Goal: Information Seeking & Learning: Learn about a topic

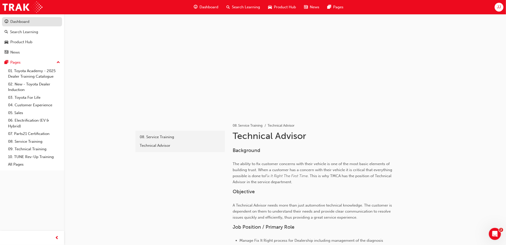
click at [28, 17] on link "Dashboard" at bounding box center [32, 21] width 60 height 9
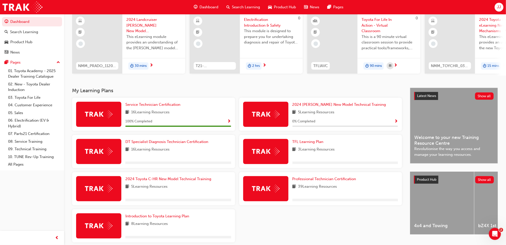
scroll to position [64, 0]
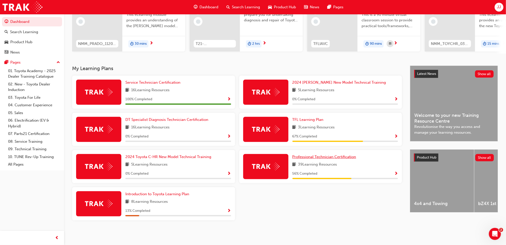
click at [324, 155] on span "Professional Technician Certification" at bounding box center [324, 156] width 64 height 5
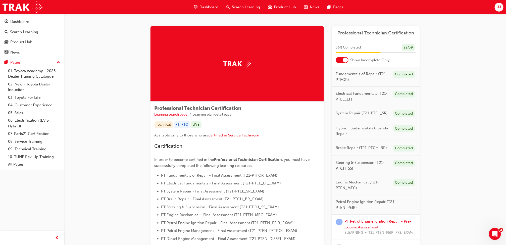
click at [343, 58] on div at bounding box center [345, 59] width 5 height 5
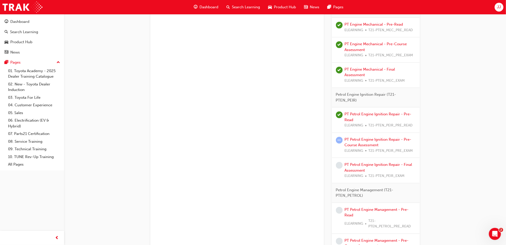
scroll to position [612, 0]
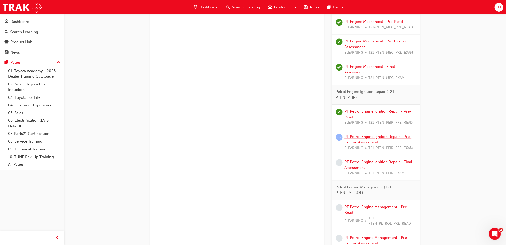
click at [355, 139] on link "PT Petrol Engine Ignition Repair - Pre-Course Assessment" at bounding box center [377, 139] width 67 height 10
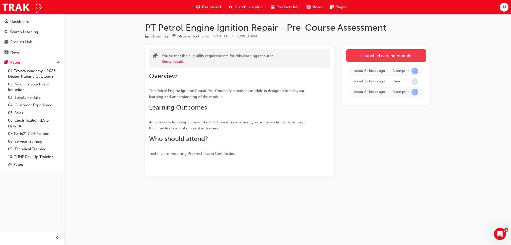
click at [373, 50] on link "Launch eLearning module" at bounding box center [386, 55] width 80 height 13
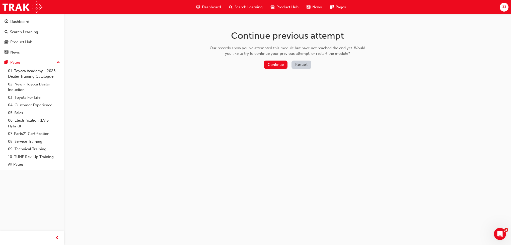
click at [303, 62] on button "Restart" at bounding box center [302, 65] width 20 height 8
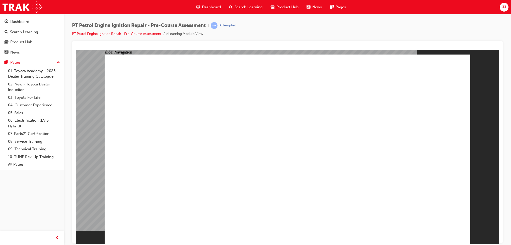
radio input "true"
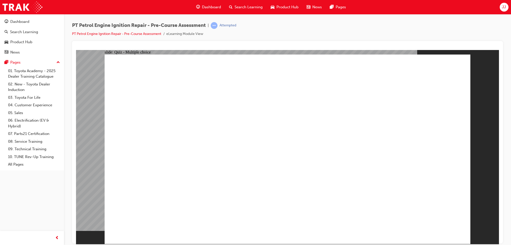
radio input "true"
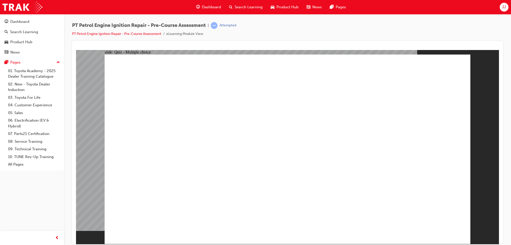
radio input "true"
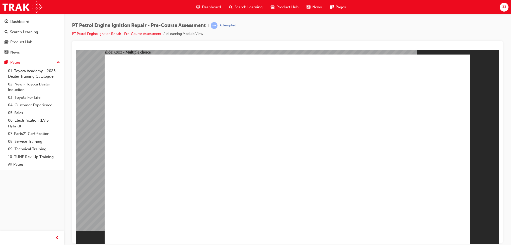
radio input "false"
radio input "true"
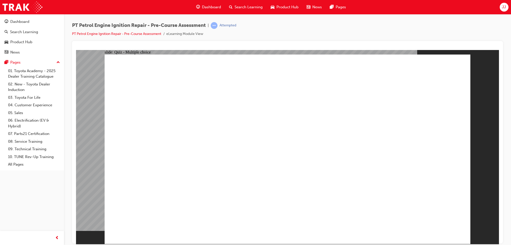
radio input "true"
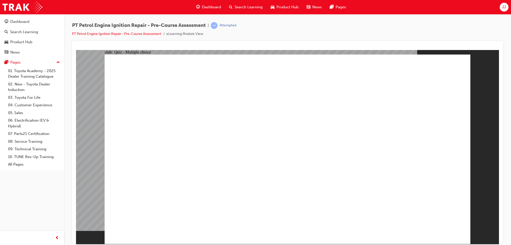
radio input "true"
drag, startPoint x: 362, startPoint y: 196, endPoint x: 420, endPoint y: 225, distance: 65.3
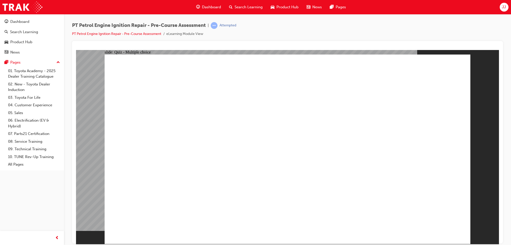
radio input "true"
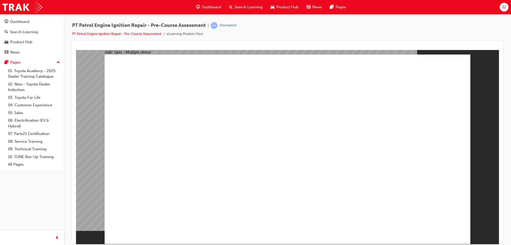
click at [25, 20] on div "Dashboard" at bounding box center [19, 22] width 19 height 6
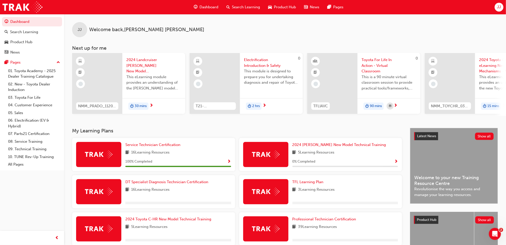
scroll to position [64, 0]
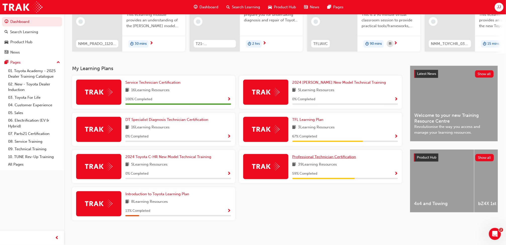
click at [323, 155] on span "Professional Technician Certification" at bounding box center [324, 156] width 64 height 5
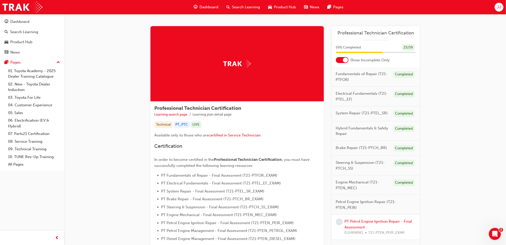
click at [342, 57] on div at bounding box center [342, 60] width 13 height 6
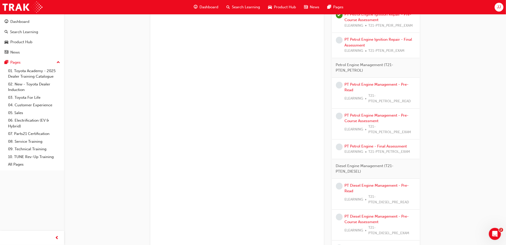
scroll to position [734, 0]
click at [365, 42] on link "PT Petrol Engine Ignition Repair - Final Assessment" at bounding box center [378, 42] width 68 height 10
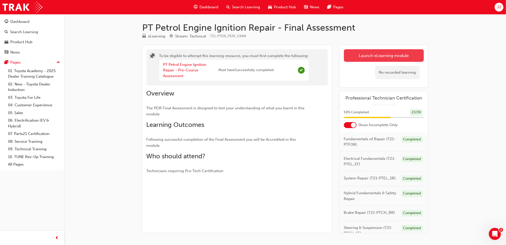
click at [371, 56] on button "Launch eLearning module" at bounding box center [384, 55] width 80 height 13
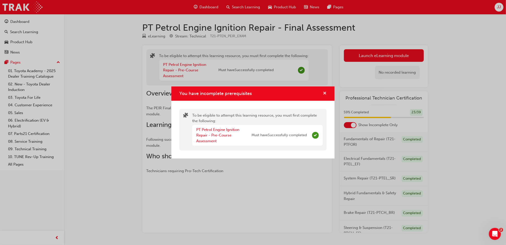
click at [324, 92] on span "cross-icon" at bounding box center [325, 93] width 4 height 5
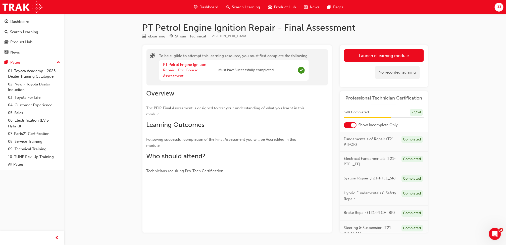
click at [299, 66] on div "PT Petrol Engine Ignition Repair - Pre-Course Assessment Must have Successfully…" at bounding box center [233, 70] width 149 height 21
click at [372, 54] on button "Launch eLearning module" at bounding box center [384, 55] width 80 height 13
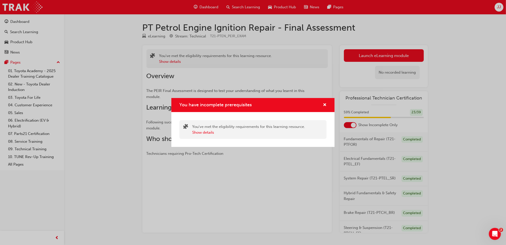
click at [328, 104] on div "You have incomplete prerequisites" at bounding box center [252, 105] width 163 height 14
click at [325, 103] on span "cross-icon" at bounding box center [325, 105] width 4 height 5
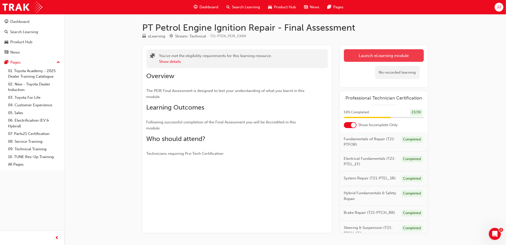
click at [363, 56] on button "Launch eLearning module" at bounding box center [384, 55] width 80 height 13
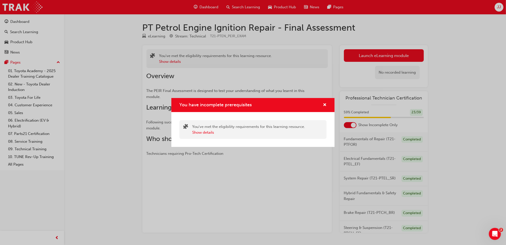
click at [326, 104] on div "You have incomplete prerequisites" at bounding box center [252, 105] width 163 height 14
click at [325, 103] on span "cross-icon" at bounding box center [325, 105] width 4 height 5
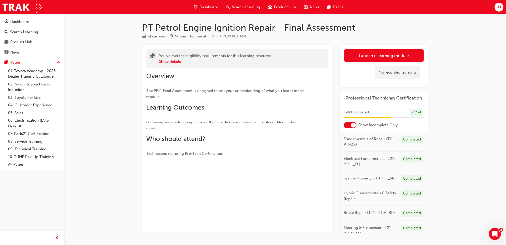
click at [353, 124] on div at bounding box center [353, 125] width 5 height 5
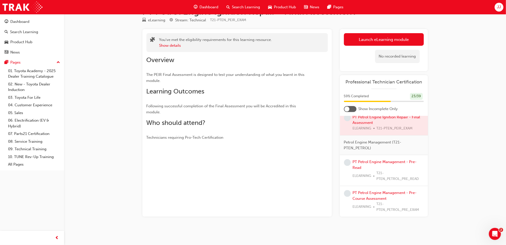
scroll to position [703, 0]
click at [378, 102] on link "PT Petrol Engine Ignition Repair - Pre-Course Assessment" at bounding box center [386, 97] width 67 height 10
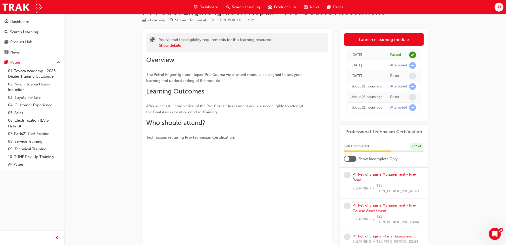
scroll to position [750, 0]
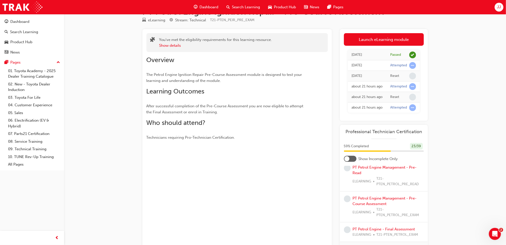
click at [375, 130] on link "PT Petrol Engine Ignition Repair - Final Assessment" at bounding box center [387, 125] width 68 height 10
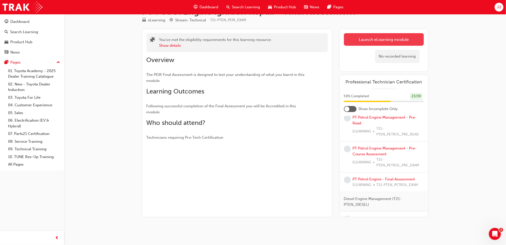
click at [398, 39] on link "Launch eLearning module" at bounding box center [384, 39] width 80 height 13
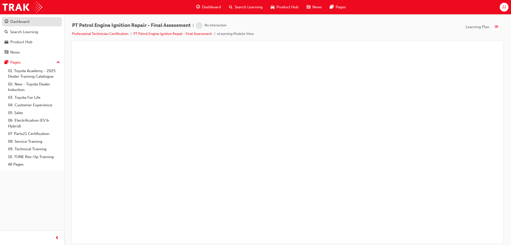
click at [17, 18] on link "Dashboard" at bounding box center [32, 21] width 60 height 9
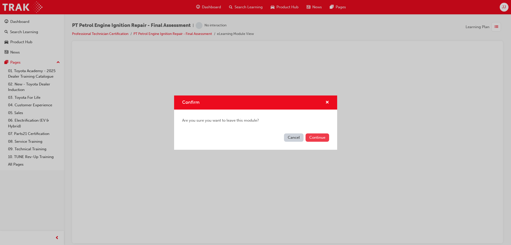
click at [324, 137] on button "Continue" at bounding box center [318, 137] width 24 height 8
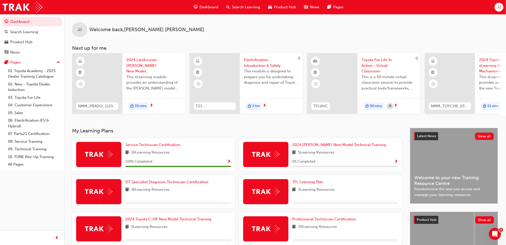
scroll to position [64, 0]
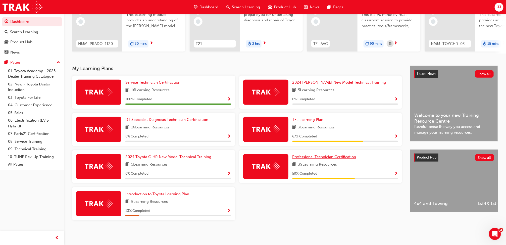
click at [324, 157] on span "Professional Technician Certification" at bounding box center [324, 156] width 64 height 5
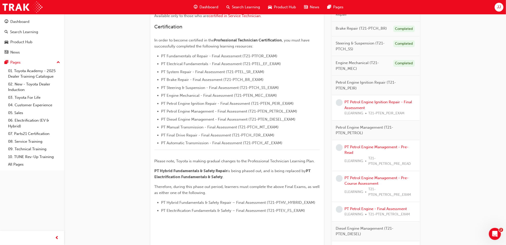
scroll to position [120, 0]
click at [358, 101] on link "PT Petrol Engine Ignition Repair - Final Assessment" at bounding box center [378, 104] width 68 height 10
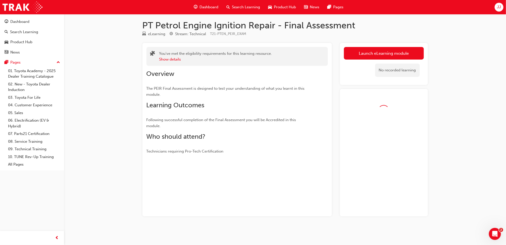
scroll to position [16, 0]
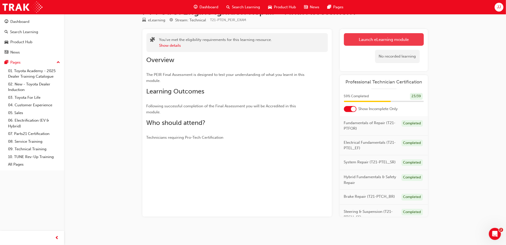
click at [369, 43] on link "Launch eLearning module" at bounding box center [384, 39] width 80 height 13
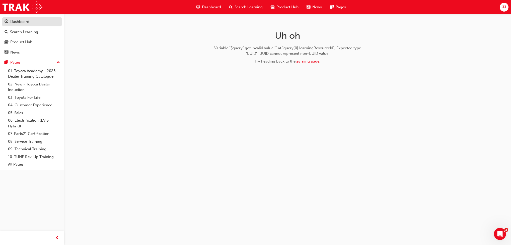
click at [34, 23] on div "Dashboard" at bounding box center [32, 22] width 55 height 6
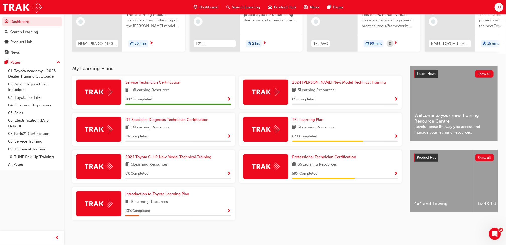
scroll to position [64, 0]
click at [337, 156] on span "Professional Technician Certification" at bounding box center [324, 156] width 64 height 5
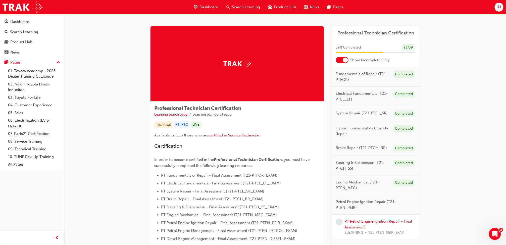
click at [336, 61] on div at bounding box center [342, 60] width 13 height 6
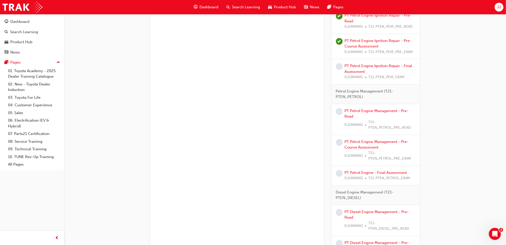
scroll to position [697, 0]
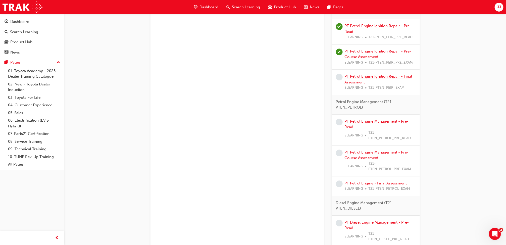
click at [349, 78] on link "PT Petrol Engine Ignition Repair - Final Assessment" at bounding box center [378, 79] width 68 height 10
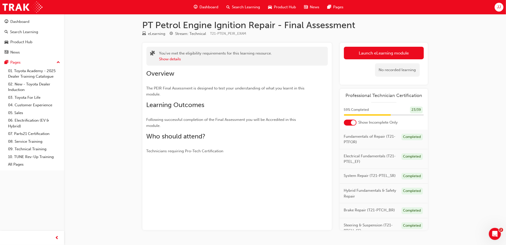
scroll to position [16, 0]
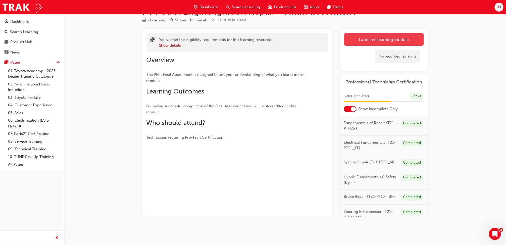
click at [390, 39] on link "Launch eLearning module" at bounding box center [384, 39] width 80 height 13
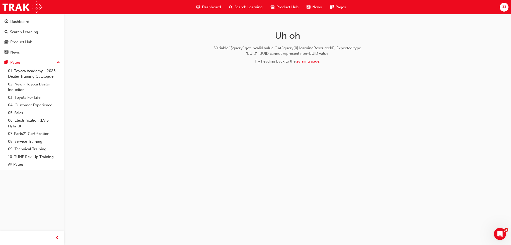
click at [310, 61] on link "learning page" at bounding box center [308, 61] width 24 height 5
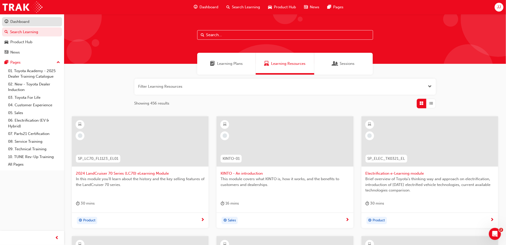
click at [30, 20] on div "Dashboard" at bounding box center [32, 22] width 55 height 6
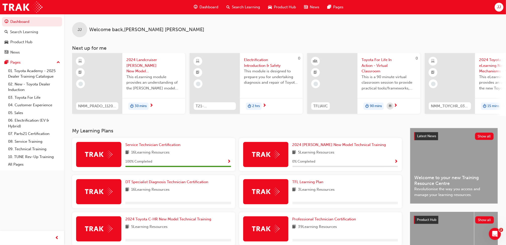
scroll to position [64, 0]
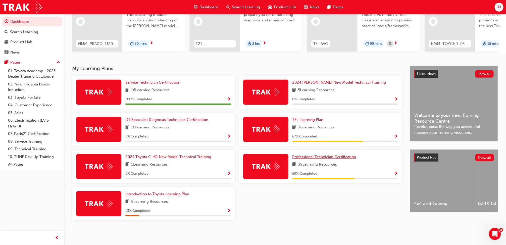
click at [316, 155] on span "Professional Technician Certification" at bounding box center [324, 156] width 64 height 5
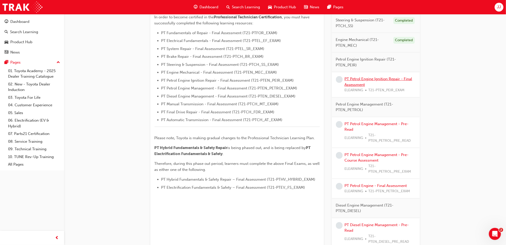
scroll to position [140, 0]
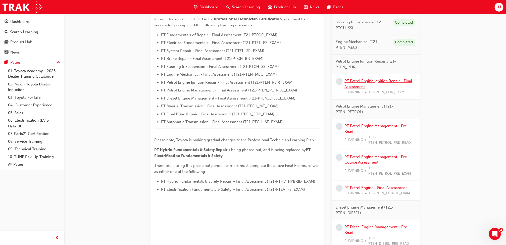
click at [349, 81] on link "PT Petrol Engine Ignition Repair - Final Assessment" at bounding box center [378, 84] width 68 height 10
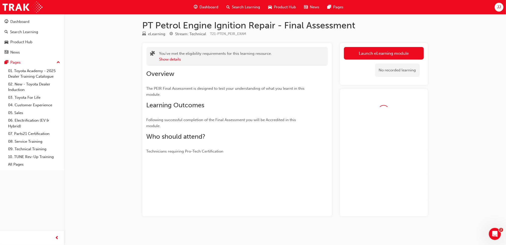
scroll to position [16, 0]
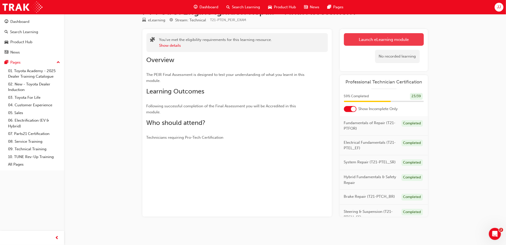
click at [366, 36] on link "Launch eLearning module" at bounding box center [384, 39] width 80 height 13
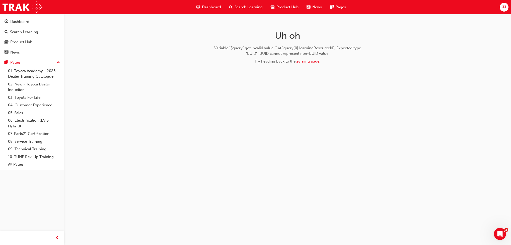
click at [310, 61] on link "learning page" at bounding box center [308, 61] width 24 height 5
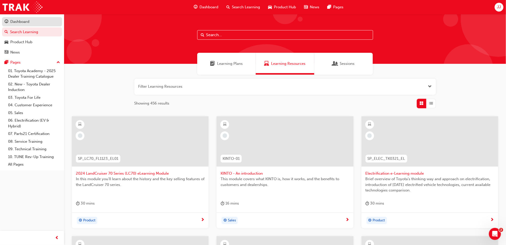
click at [24, 20] on div "Dashboard" at bounding box center [19, 22] width 19 height 6
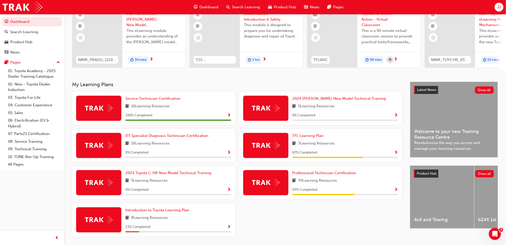
scroll to position [64, 0]
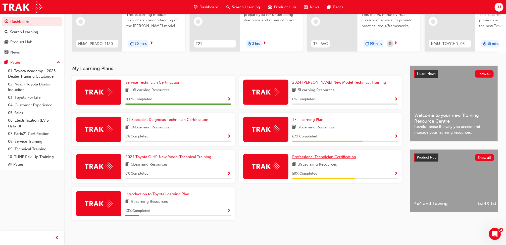
click at [318, 158] on span "Professional Technician Certification" at bounding box center [324, 156] width 64 height 5
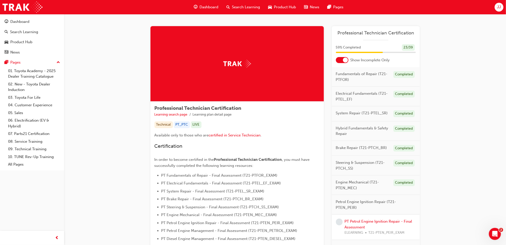
click at [342, 58] on div at bounding box center [342, 60] width 13 height 6
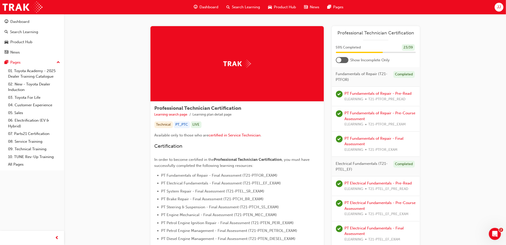
click at [344, 60] on div at bounding box center [342, 60] width 13 height 6
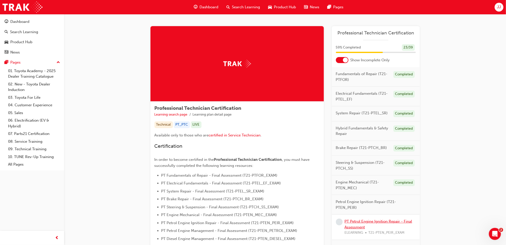
click at [349, 222] on link "PT Petrol Engine Ignition Repair - Final Assessment" at bounding box center [378, 224] width 68 height 10
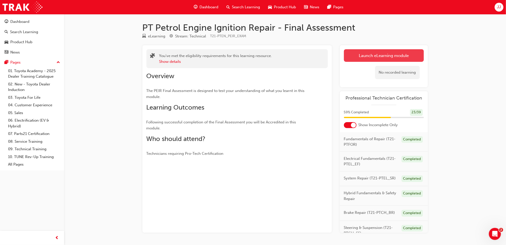
click at [363, 51] on link "Launch eLearning module" at bounding box center [384, 55] width 80 height 13
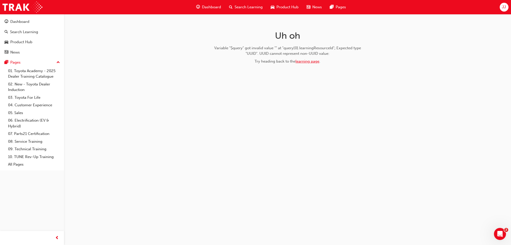
click at [311, 60] on link "learning page" at bounding box center [308, 61] width 24 height 5
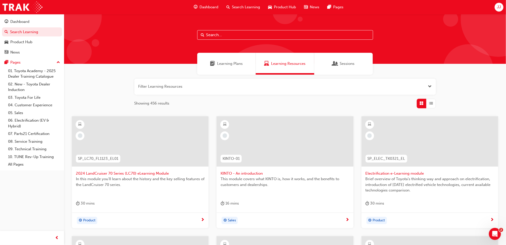
click at [346, 64] on span "Sessions" at bounding box center [346, 64] width 15 height 6
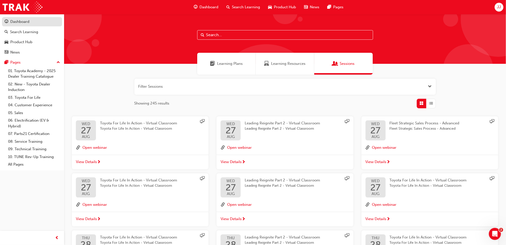
click at [26, 23] on div "Dashboard" at bounding box center [19, 22] width 19 height 6
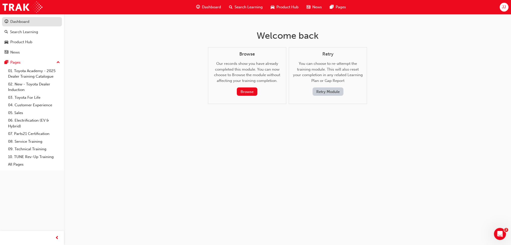
click at [17, 22] on div "Dashboard" at bounding box center [19, 22] width 19 height 6
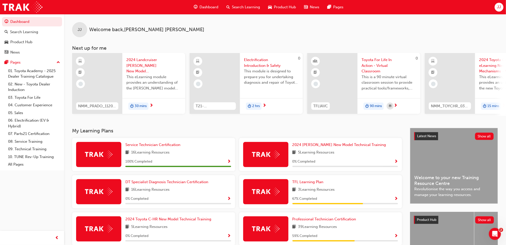
click at [316, 201] on span "67 % Completed" at bounding box center [304, 199] width 25 height 6
click at [322, 221] on span "Professional Technician Certification" at bounding box center [324, 219] width 64 height 5
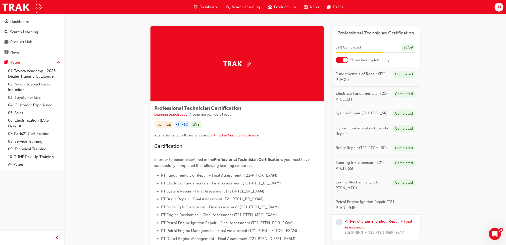
click at [360, 222] on link "PT Petrol Engine Ignition Repair - Final Assessment" at bounding box center [378, 224] width 68 height 10
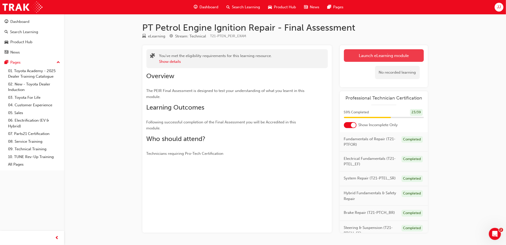
click at [374, 55] on link "Launch eLearning module" at bounding box center [384, 55] width 80 height 13
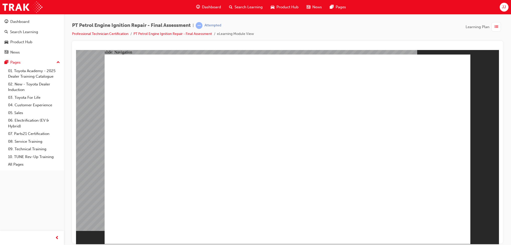
checkbox input "true"
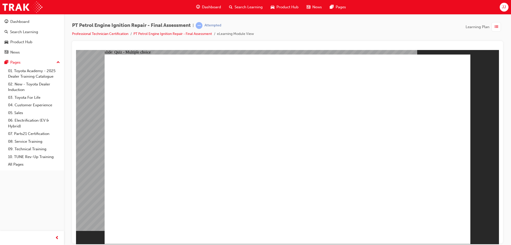
checkbox input "true"
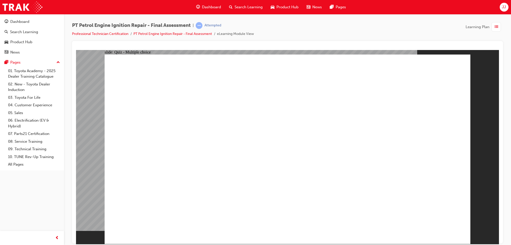
checkbox input "true"
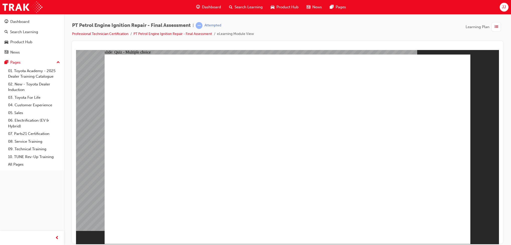
radio input "true"
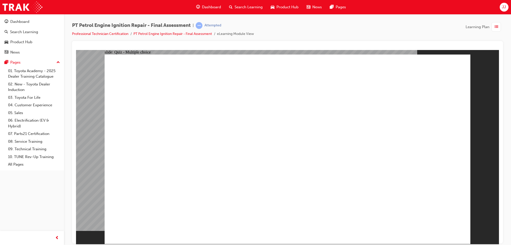
radio input "true"
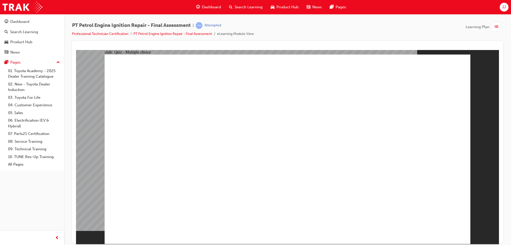
radio input "true"
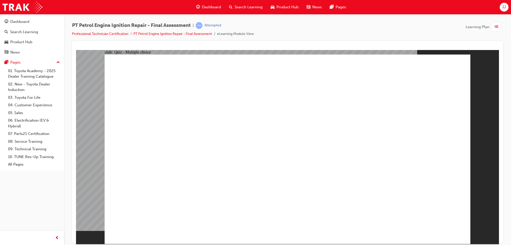
radio input "true"
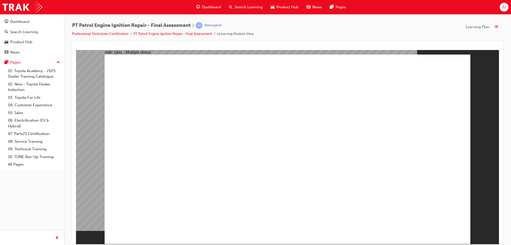
radio input "true"
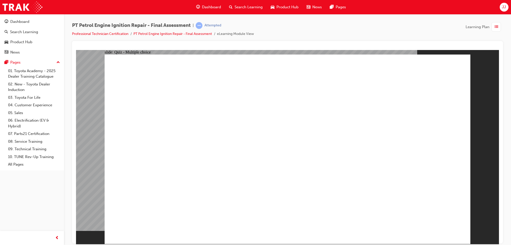
radio input "true"
radio input "false"
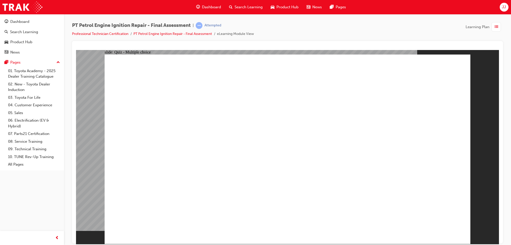
radio input "true"
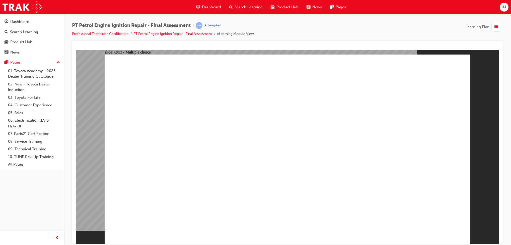
radio input "true"
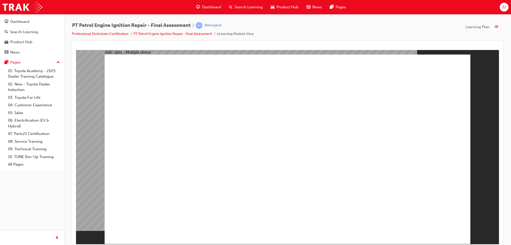
radio input "true"
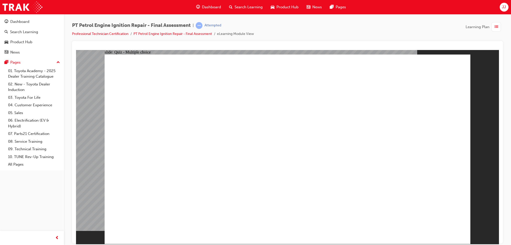
radio input "true"
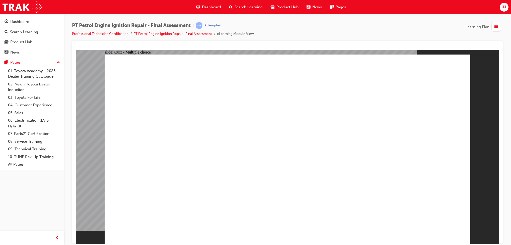
radio input "true"
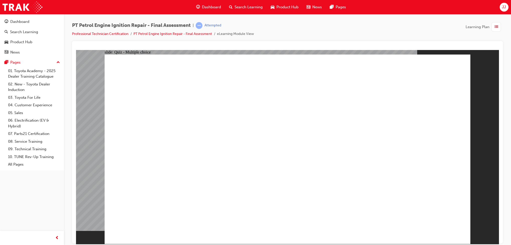
click at [25, 19] on div "Dashboard" at bounding box center [32, 22] width 55 height 6
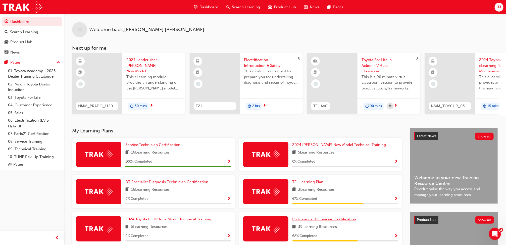
click at [316, 220] on span "Professional Technician Certification" at bounding box center [324, 219] width 64 height 5
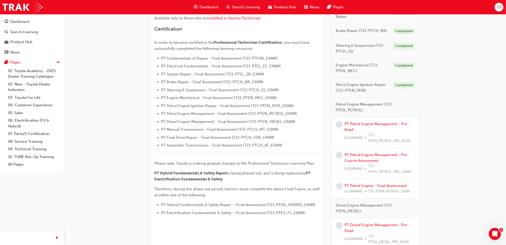
scroll to position [114, 0]
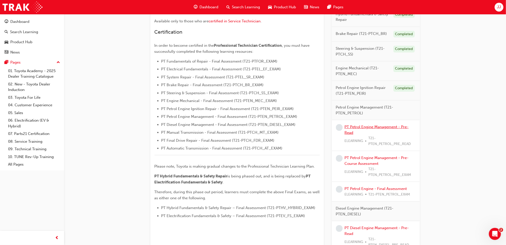
click at [367, 129] on link "PT Petrol Engine Management - Pre-Read" at bounding box center [376, 130] width 64 height 10
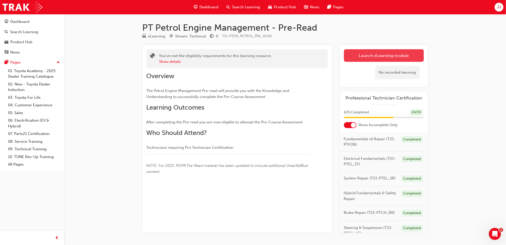
click at [402, 53] on link "Launch eLearning module" at bounding box center [384, 55] width 80 height 13
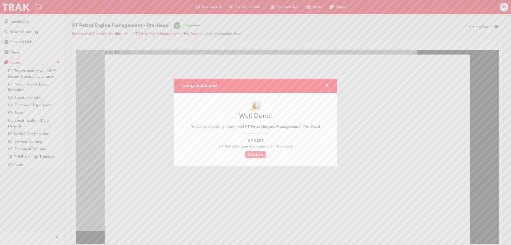
click at [259, 155] on link "Start Now" at bounding box center [255, 154] width 21 height 7
click at [326, 86] on span "cross-icon" at bounding box center [328, 86] width 4 height 5
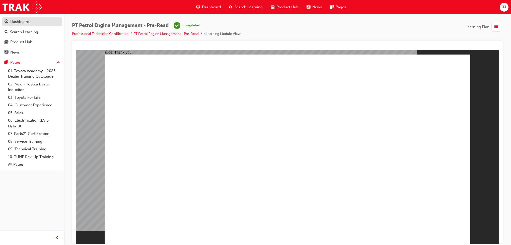
click at [13, 18] on link "Dashboard" at bounding box center [32, 21] width 60 height 9
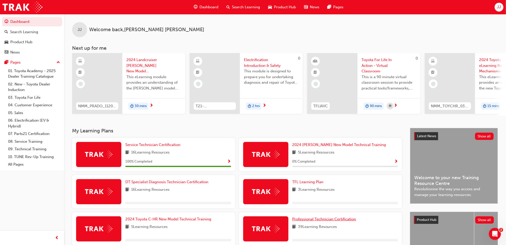
click at [323, 219] on span "Professional Technician Certification" at bounding box center [324, 219] width 64 height 5
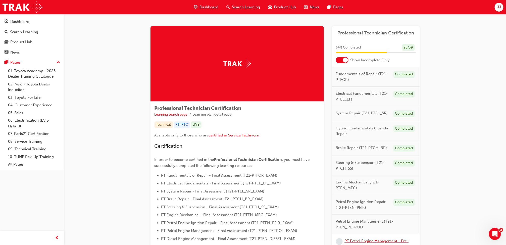
click at [359, 241] on link "PT Petrol Engine Management - Pre-Course Assessment" at bounding box center [376, 244] width 64 height 10
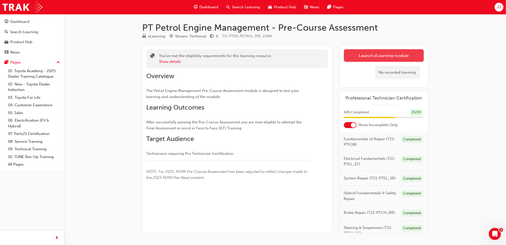
click at [366, 54] on link "Launch eLearning module" at bounding box center [384, 55] width 80 height 13
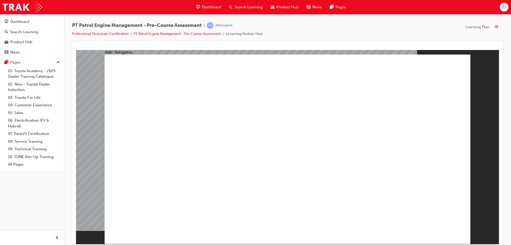
radio input "true"
drag, startPoint x: 478, startPoint y: 156, endPoint x: 343, endPoint y: 158, distance: 134.3
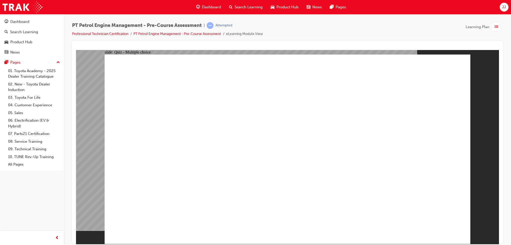
click at [343, 158] on div "slide: Quiz - Multiple choice Oval 1 Question 2 of 10 The oxygen sensor detects…" at bounding box center [287, 147] width 423 height 194
radio input "true"
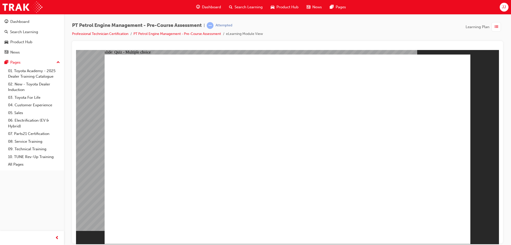
radio input "true"
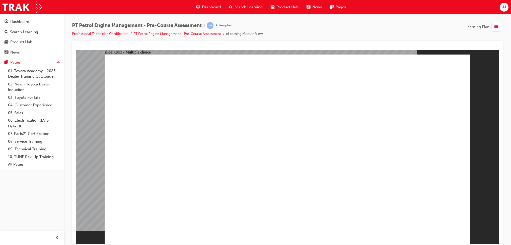
radio input "true"
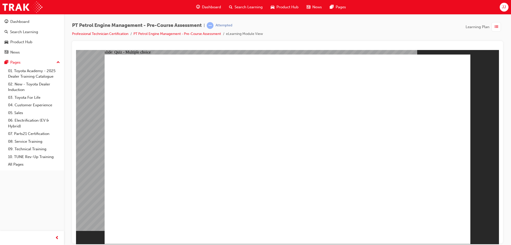
radio input "false"
radio input "true"
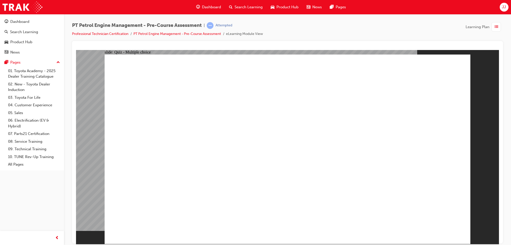
checkbox input "true"
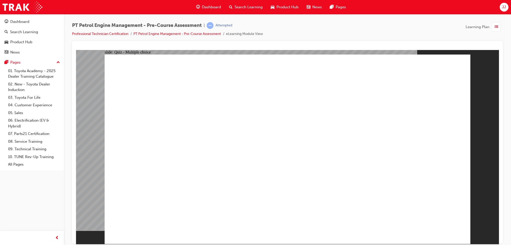
checkbox input "true"
radio input "true"
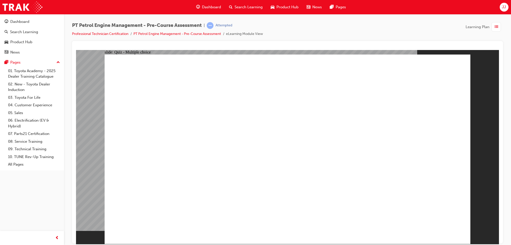
radio input "true"
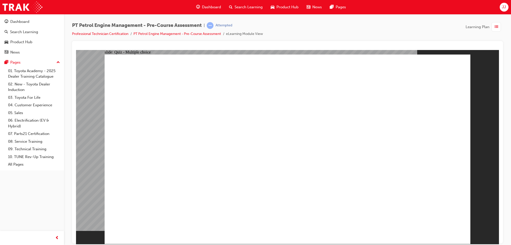
radio input "true"
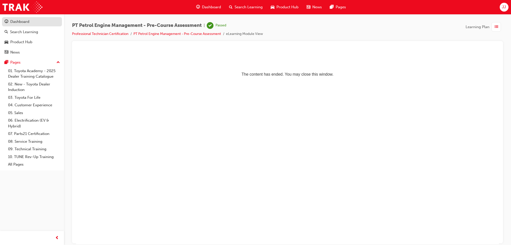
click at [24, 19] on div "Dashboard" at bounding box center [19, 22] width 19 height 6
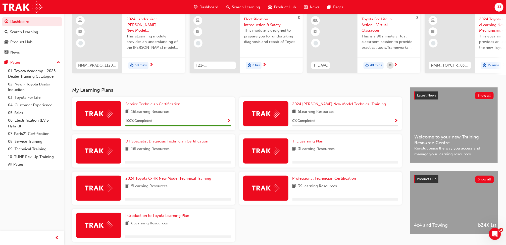
scroll to position [41, 0]
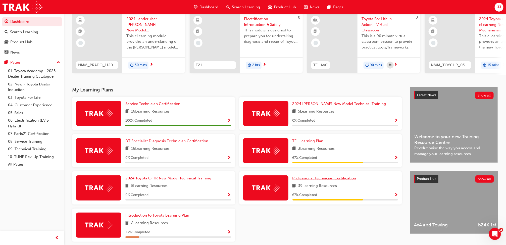
click at [326, 180] on span "Professional Technician Certification" at bounding box center [324, 178] width 64 height 5
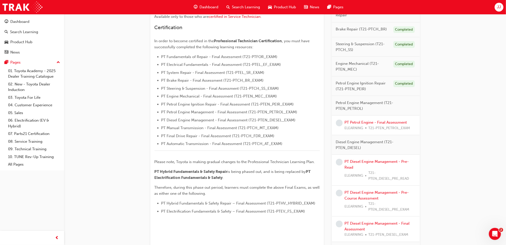
scroll to position [132, 0]
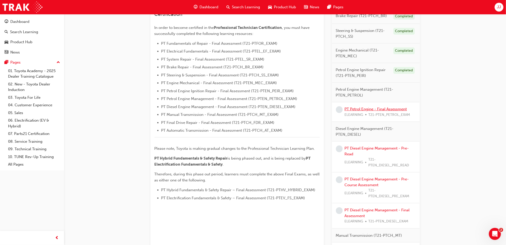
click at [375, 111] on link "PT Petrol Engine - Final Assessment" at bounding box center [375, 109] width 62 height 5
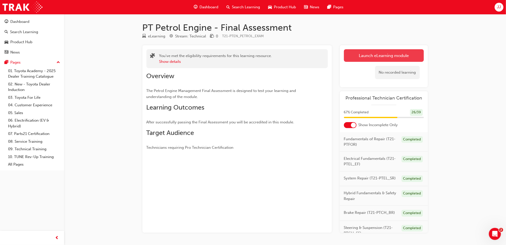
click at [380, 52] on link "Launch eLearning module" at bounding box center [384, 55] width 80 height 13
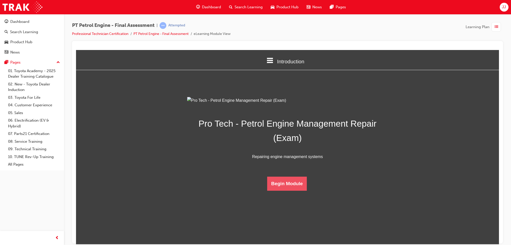
click at [290, 190] on button "Begin Module" at bounding box center [287, 183] width 40 height 14
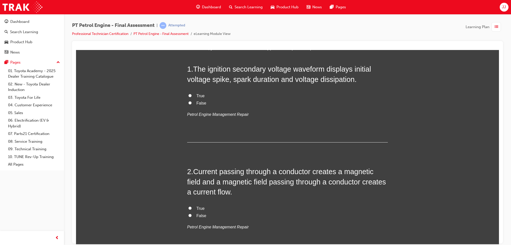
scroll to position [38, 0]
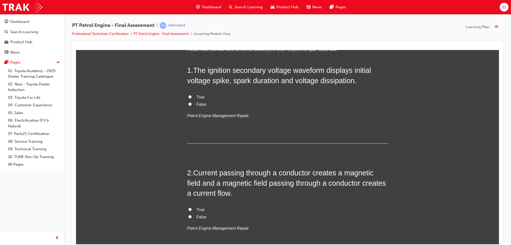
click at [187, 96] on label "True" at bounding box center [287, 96] width 201 height 7
click at [189, 96] on input "True" at bounding box center [190, 96] width 3 height 3
radio input "true"
click at [188, 206] on label "True" at bounding box center [287, 209] width 201 height 7
click at [189, 207] on input "True" at bounding box center [190, 208] width 3 height 3
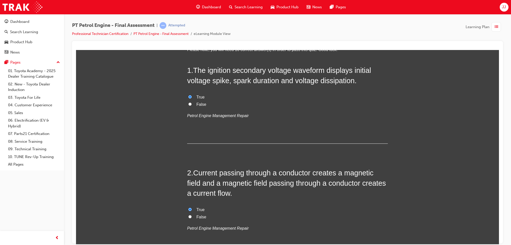
radio input "true"
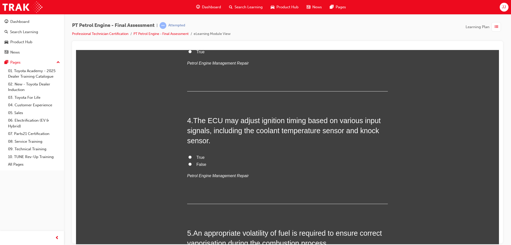
scroll to position [299, 0]
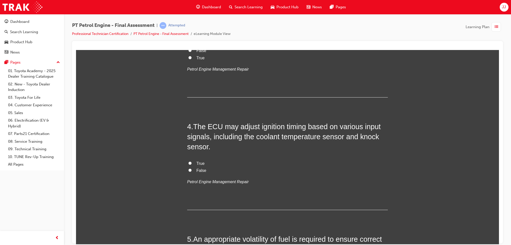
drag, startPoint x: 209, startPoint y: 216, endPoint x: 362, endPoint y: 166, distance: 161.0
click at [362, 166] on label "True" at bounding box center [287, 163] width 201 height 7
click at [192, 164] on input "True" at bounding box center [190, 162] width 3 height 3
radio input "true"
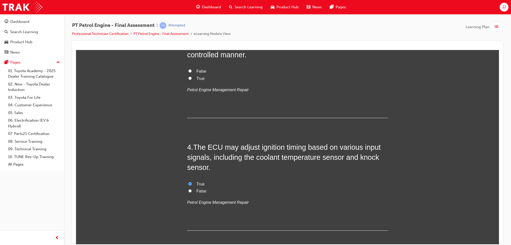
scroll to position [279, 0]
click at [197, 183] on span "True" at bounding box center [201, 183] width 8 height 4
click at [192, 183] on input "True" at bounding box center [190, 183] width 3 height 3
click at [191, 183] on label "True" at bounding box center [287, 183] width 201 height 7
click at [191, 183] on input "True" at bounding box center [190, 183] width 3 height 3
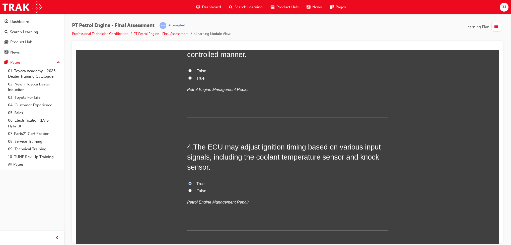
click at [189, 184] on input "True" at bounding box center [190, 183] width 3 height 3
click at [189, 189] on input "False" at bounding box center [190, 190] width 3 height 3
radio input "true"
click at [189, 184] on input "True" at bounding box center [190, 183] width 3 height 3
radio input "true"
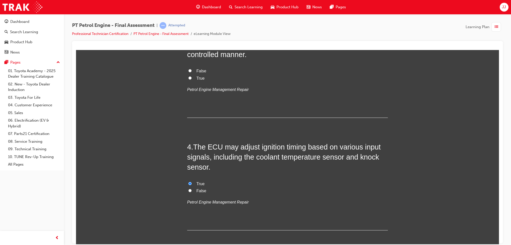
click at [189, 184] on input "True" at bounding box center [190, 183] width 3 height 3
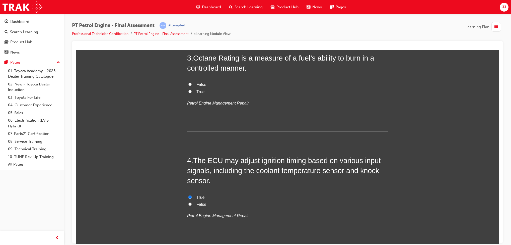
scroll to position [267, 0]
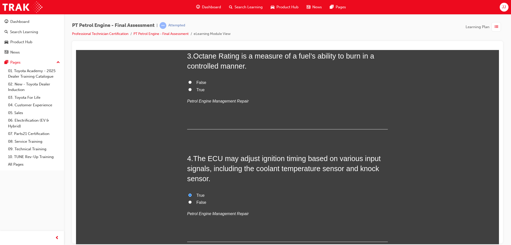
click at [189, 89] on input "True" at bounding box center [190, 89] width 3 height 3
radio input "true"
click at [192, 195] on label "True" at bounding box center [287, 195] width 201 height 7
click at [192, 195] on input "True" at bounding box center [190, 194] width 3 height 3
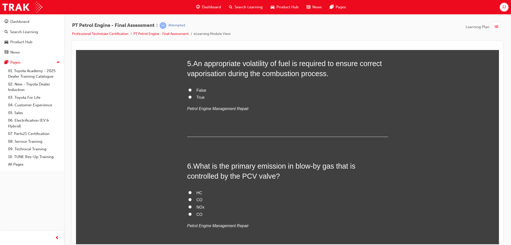
scroll to position [475, 0]
click at [189, 97] on input "True" at bounding box center [190, 96] width 3 height 3
radio input "true"
click at [189, 191] on input "HC" at bounding box center [190, 191] width 3 height 3
radio input "true"
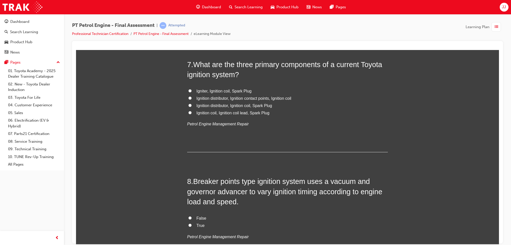
scroll to position [692, 0]
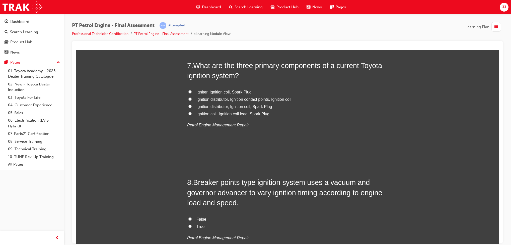
click at [187, 224] on label "True" at bounding box center [287, 226] width 201 height 7
click at [189, 224] on input "True" at bounding box center [190, 225] width 3 height 3
radio input "true"
click at [189, 105] on input "Ignition distributor, Ignition coil, Spark Plug" at bounding box center [190, 105] width 3 height 3
radio input "true"
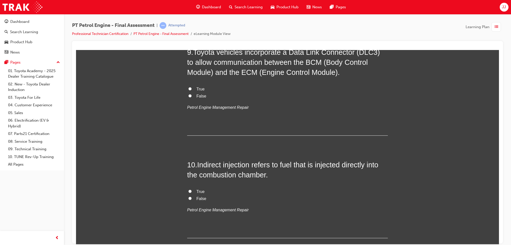
scroll to position [929, 0]
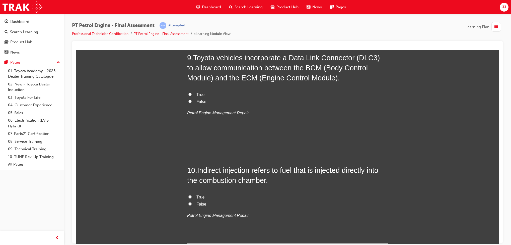
click at [189, 95] on label "True" at bounding box center [287, 94] width 201 height 7
click at [189, 95] on input "True" at bounding box center [190, 93] width 3 height 3
radio input "true"
click at [197, 204] on span "False" at bounding box center [202, 204] width 10 height 4
click at [192, 204] on input "False" at bounding box center [190, 203] width 3 height 3
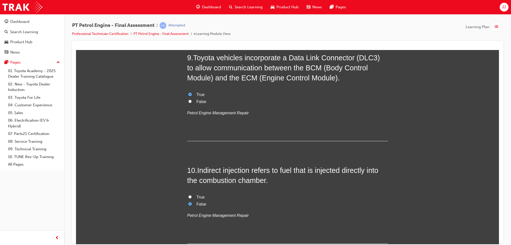
radio input "true"
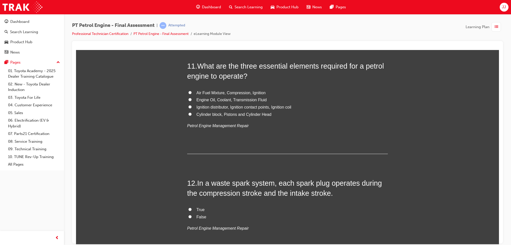
scroll to position [1146, 0]
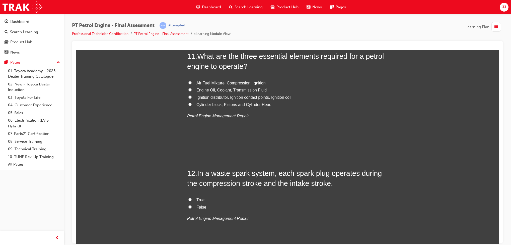
click at [214, 81] on span "Air Fuel Mixture, Compression, Ignition" at bounding box center [231, 83] width 69 height 4
click at [192, 81] on input "Air Fuel Mixture, Compression, Ignition" at bounding box center [190, 82] width 3 height 3
radio input "true"
click at [197, 200] on span "True" at bounding box center [201, 199] width 8 height 4
click at [192, 200] on input "True" at bounding box center [190, 199] width 3 height 3
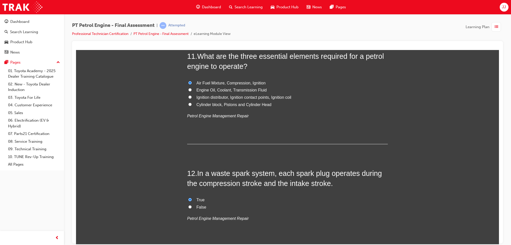
radio input "true"
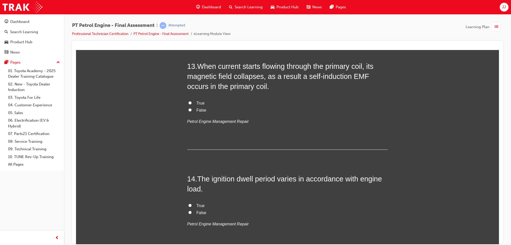
scroll to position [1361, 0]
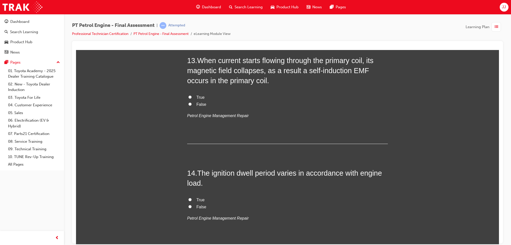
click at [192, 105] on label "False" at bounding box center [287, 104] width 201 height 7
click at [192, 105] on input "False" at bounding box center [190, 103] width 3 height 3
radio input "true"
click at [195, 198] on label "True" at bounding box center [287, 199] width 201 height 7
click at [192, 198] on input "True" at bounding box center [190, 199] width 3 height 3
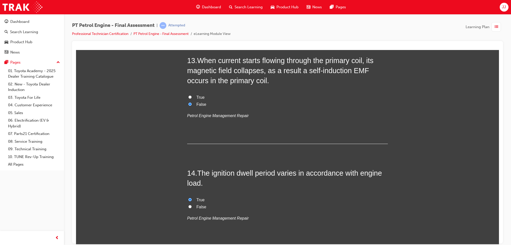
radio input "true"
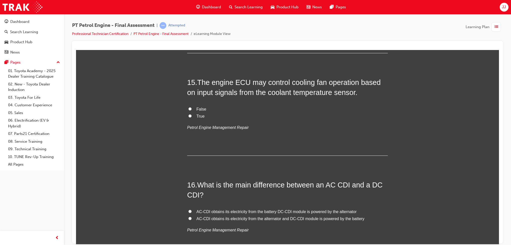
scroll to position [1555, 0]
click at [191, 114] on label "True" at bounding box center [287, 115] width 201 height 7
click at [191, 114] on input "True" at bounding box center [190, 114] width 3 height 3
radio input "true"
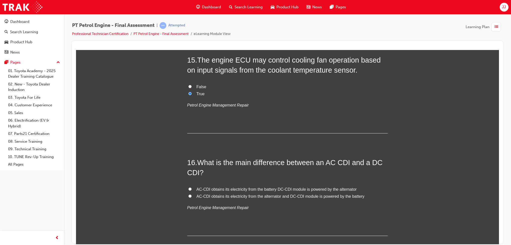
scroll to position [1578, 0]
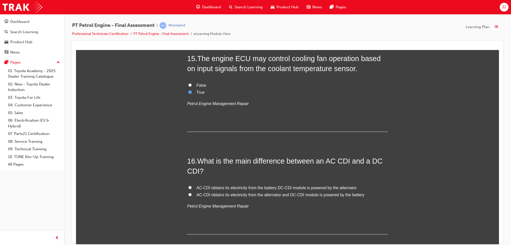
click at [226, 197] on span "AC-CDI obtains its electricity from the alternator and DC-CDI module is powered…" at bounding box center [281, 194] width 168 height 4
click at [192, 196] on input "AC-CDI obtains its electricity from the alternator and DC-CDI module is powered…" at bounding box center [190, 194] width 3 height 3
radio input "true"
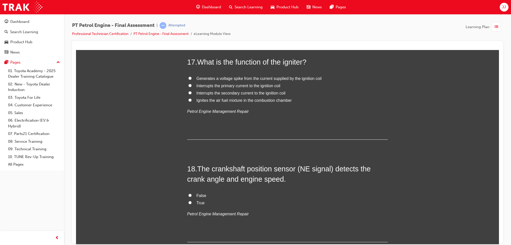
scroll to position [1780, 0]
click at [254, 86] on span "Interrupts the primary current to the ignition coil" at bounding box center [239, 85] width 84 height 4
click at [192, 86] on input "Interrupts the primary current to the ignition coil" at bounding box center [190, 84] width 3 height 3
radio input "true"
click at [197, 202] on span "True" at bounding box center [201, 202] width 8 height 4
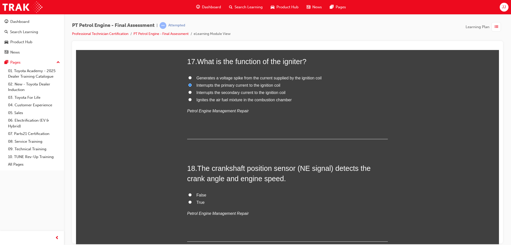
click at [192, 202] on input "True" at bounding box center [190, 201] width 3 height 3
radio input "true"
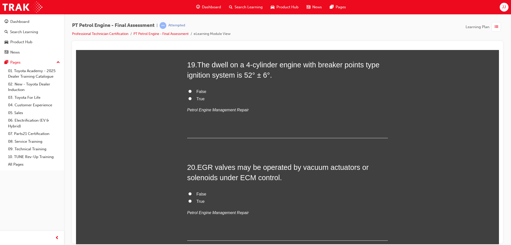
scroll to position [1985, 0]
click at [190, 101] on label "True" at bounding box center [287, 99] width 201 height 7
click at [190, 101] on input "True" at bounding box center [190, 98] width 3 height 3
radio input "true"
click at [197, 204] on span "True" at bounding box center [201, 202] width 8 height 4
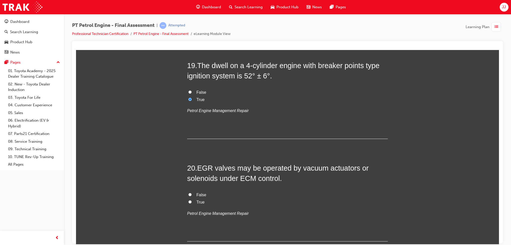
click at [192, 203] on input "True" at bounding box center [190, 201] width 3 height 3
radio input "true"
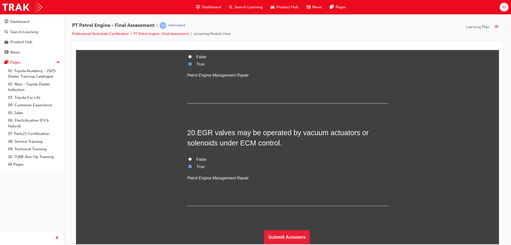
scroll to position [2023, 0]
click at [284, 232] on button "Submit Answers" at bounding box center [287, 237] width 46 height 14
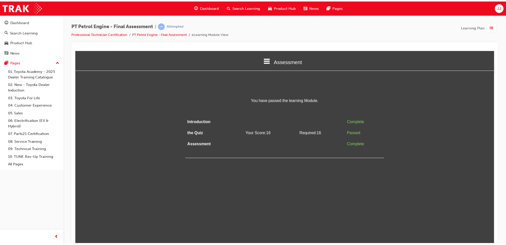
scroll to position [0, 0]
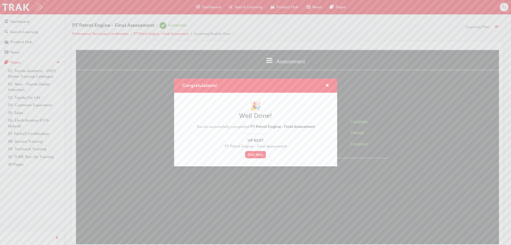
click at [326, 82] on div "Congratulations!" at bounding box center [255, 86] width 163 height 14
click at [327, 85] on span "cross-icon" at bounding box center [328, 86] width 4 height 5
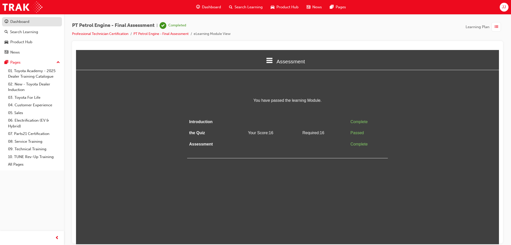
click at [33, 20] on div "Dashboard" at bounding box center [32, 22] width 55 height 6
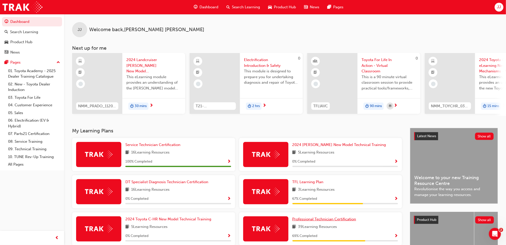
click at [337, 221] on span "Professional Technician Certification" at bounding box center [324, 219] width 64 height 5
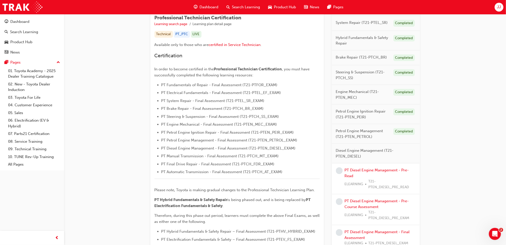
scroll to position [97, 0]
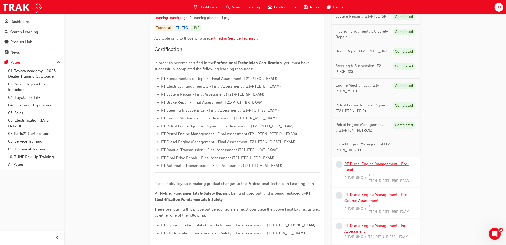
click at [378, 164] on link "PT Diesel Engine Management - Pre-Read" at bounding box center [376, 166] width 64 height 10
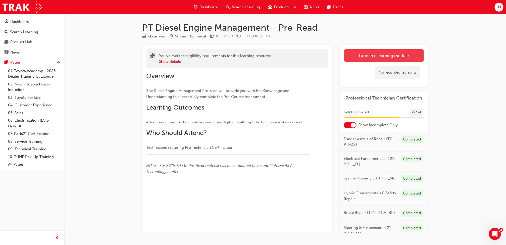
click at [361, 56] on link "Launch eLearning module" at bounding box center [384, 55] width 80 height 13
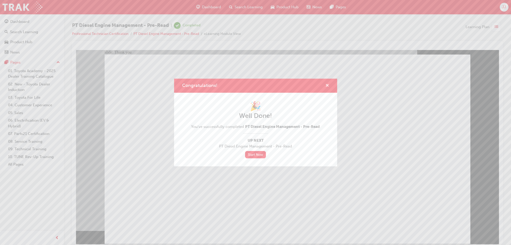
click at [326, 85] on span "cross-icon" at bounding box center [328, 86] width 4 height 5
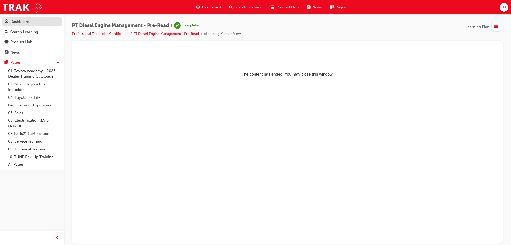
click at [18, 19] on div "Dashboard" at bounding box center [32, 22] width 55 height 6
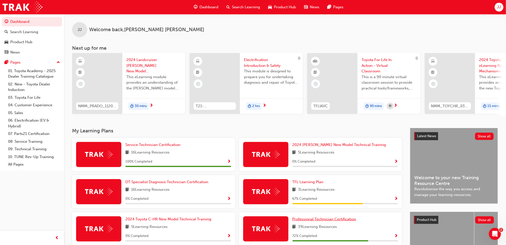
click at [326, 221] on span "Professional Technician Certification" at bounding box center [324, 219] width 64 height 5
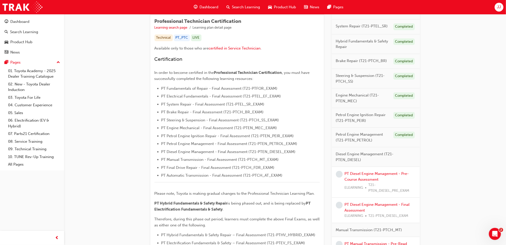
scroll to position [88, 0]
click at [389, 172] on link "PT Diesel Engine Management - Pre-Course Assessment" at bounding box center [376, 175] width 64 height 10
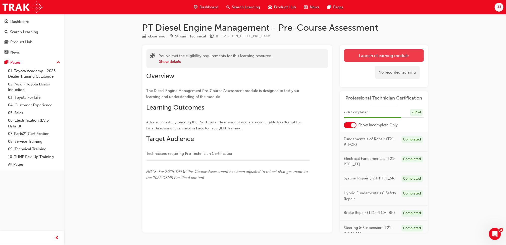
click at [382, 54] on link "Launch eLearning module" at bounding box center [384, 55] width 80 height 13
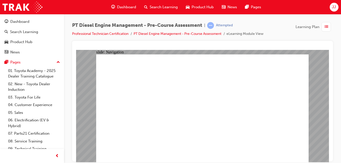
drag, startPoint x: 482, startPoint y: 0, endPoint x: 244, endPoint y: 22, distance: 239.5
click at [244, 22] on div "PT Diesel Engine Management - Pre-Course Assessment | Attempted Professional Te…" at bounding box center [202, 82] width 277 height 137
radio input "true"
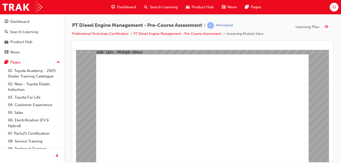
radio input "true"
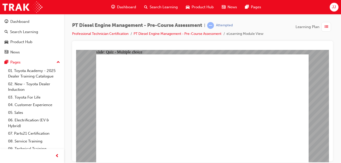
radio input "true"
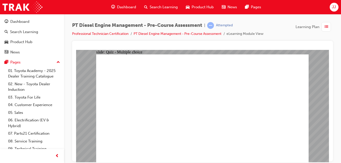
radio input "true"
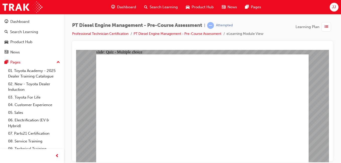
radio input "true"
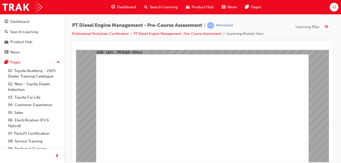
radio input "false"
radio input "true"
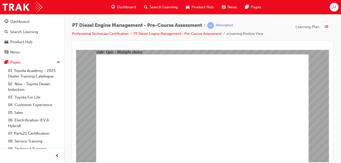
radio input "true"
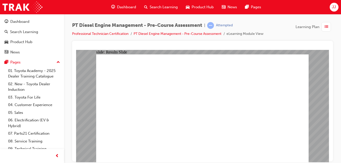
radio input "true"
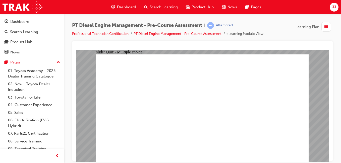
radio input "true"
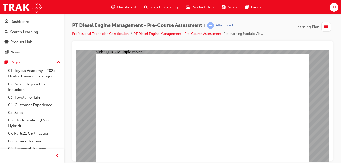
radio input "true"
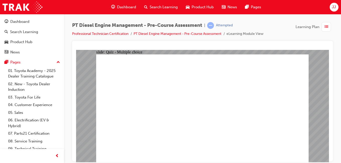
radio input "true"
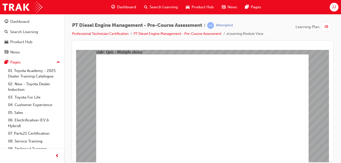
radio input "true"
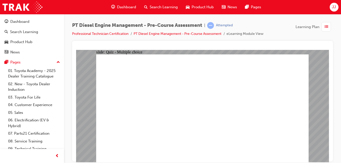
radio input "true"
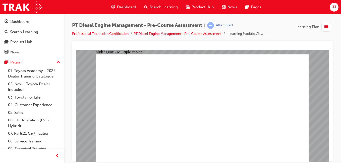
radio input "true"
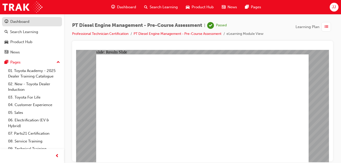
click at [17, 18] on link "Dashboard" at bounding box center [32, 21] width 60 height 9
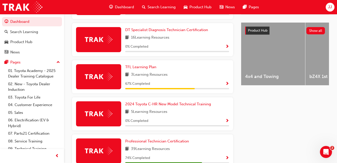
scroll to position [257, 0]
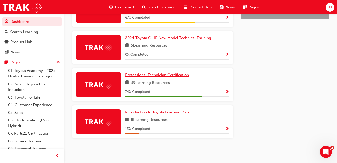
click at [174, 74] on span "Professional Technician Certification" at bounding box center [157, 75] width 64 height 5
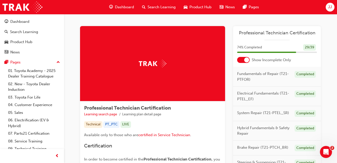
click at [246, 62] on div at bounding box center [246, 59] width 5 height 5
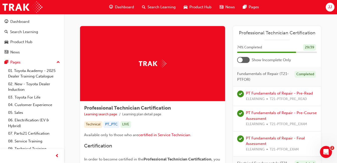
click at [246, 62] on div at bounding box center [243, 60] width 13 height 6
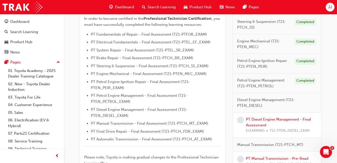
scroll to position [143, 0]
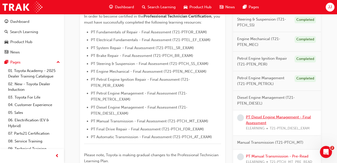
click at [257, 119] on link "PT Diesel Engine Management - Final Assessment" at bounding box center [278, 120] width 65 height 10
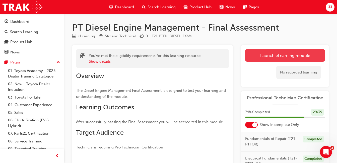
click at [257, 56] on link "Launch eLearning module" at bounding box center [285, 55] width 80 height 13
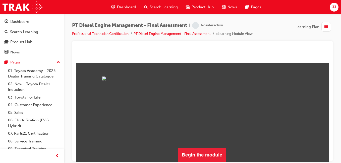
scroll to position [55, 0]
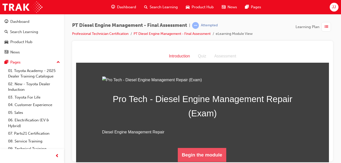
click at [202, 157] on button "Begin the module" at bounding box center [202, 155] width 48 height 14
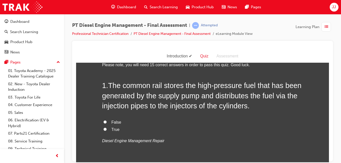
scroll to position [12, 0]
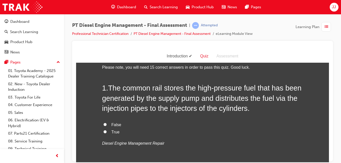
click at [114, 133] on span "True" at bounding box center [115, 132] width 8 height 4
click at [107, 133] on input "True" at bounding box center [104, 131] width 3 height 3
radio input "true"
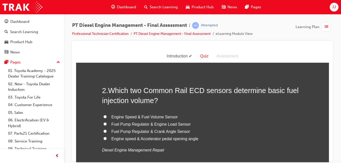
scroll to position [123, 0]
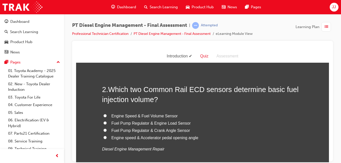
click at [120, 125] on span "Fuel Pump Regulator & Engine Load Sensor" at bounding box center [150, 123] width 79 height 4
click at [107, 125] on input "Fuel Pump Regulator & Engine Load Sensor" at bounding box center [104, 122] width 3 height 3
radio input "true"
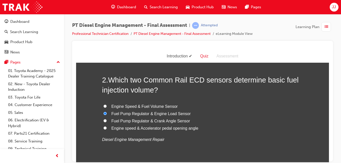
scroll to position [133, 0]
click at [145, 129] on span "Engine speed & Accelerator pedal opening angle" at bounding box center [154, 128] width 87 height 4
click at [107, 129] on input "Engine speed & Accelerator pedal opening angle" at bounding box center [104, 127] width 3 height 3
radio input "true"
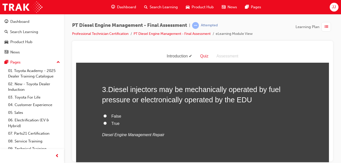
scroll to position [241, 0]
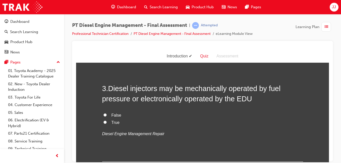
click at [103, 121] on input "True" at bounding box center [104, 122] width 3 height 3
radio input "true"
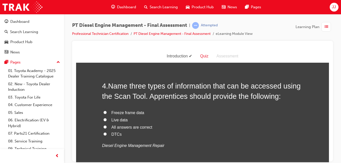
scroll to position [346, 0]
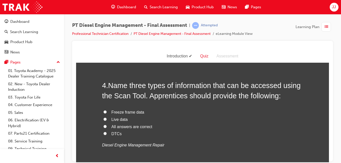
click at [120, 128] on span "All answers are correct" at bounding box center [131, 127] width 41 height 4
click at [107, 128] on input "All answers are correct" at bounding box center [104, 126] width 3 height 3
radio input "true"
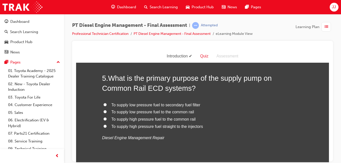
scroll to position [471, 0]
click at [117, 119] on span "To supply high pressure fuel to the common rail" at bounding box center [153, 118] width 84 height 4
click at [107, 119] on input "To supply high pressure fuel to the common rail" at bounding box center [104, 118] width 3 height 3
radio input "true"
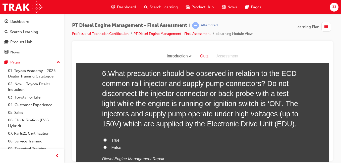
scroll to position [596, 0]
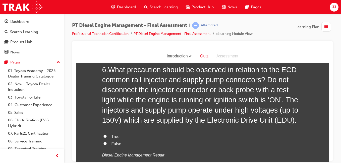
click at [104, 134] on label "True" at bounding box center [202, 136] width 201 height 7
click at [104, 135] on input "True" at bounding box center [104, 136] width 3 height 3
radio input "true"
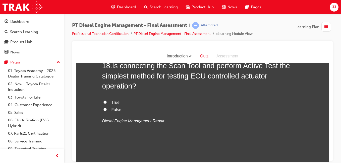
scroll to position [2025, 0]
